Goal: Transaction & Acquisition: Purchase product/service

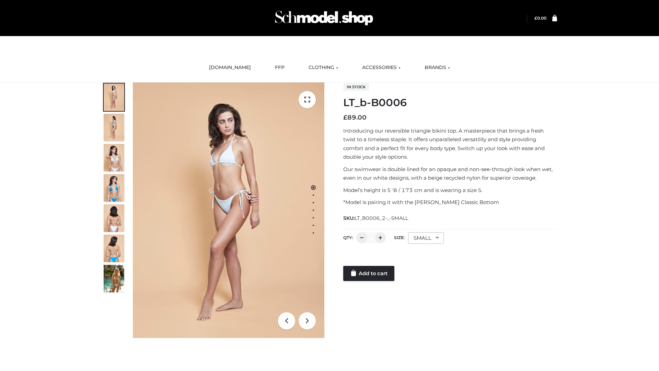
click at [369, 273] on link "Add to cart" at bounding box center [368, 273] width 51 height 15
